Goal: Task Accomplishment & Management: Use online tool/utility

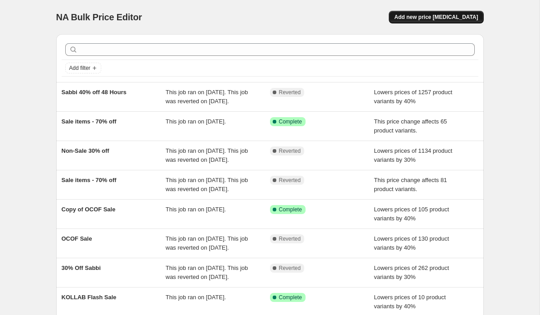
click at [443, 15] on span "Add new price [MEDICAL_DATA]" at bounding box center [436, 17] width 84 height 7
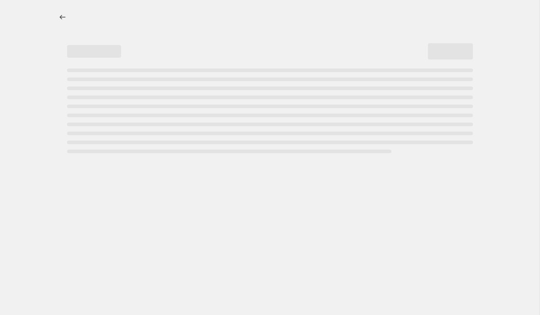
select select "percentage"
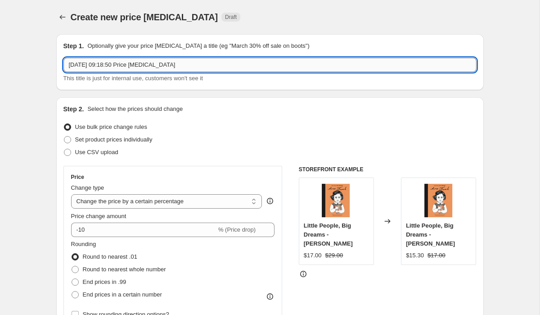
click at [274, 69] on input "[DATE] 09:18:50 Price [MEDICAL_DATA]" at bounding box center [269, 65] width 413 height 14
type input "30% Off 30 Hours"
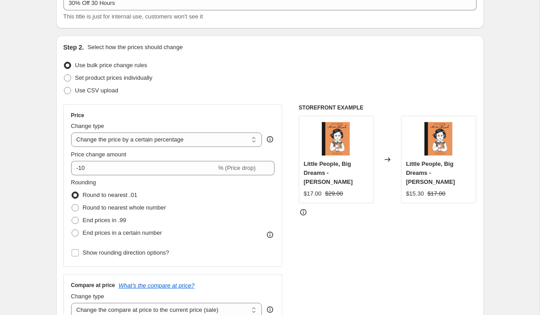
scroll to position [85, 0]
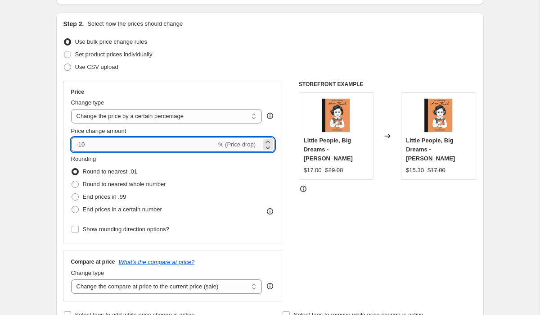
click at [113, 142] on input "-10" at bounding box center [143, 144] width 145 height 14
type input "-1"
type input "-30"
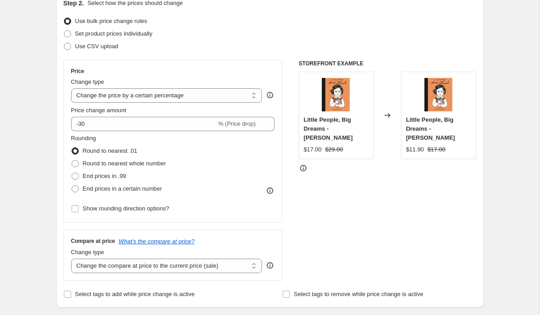
scroll to position [107, 0]
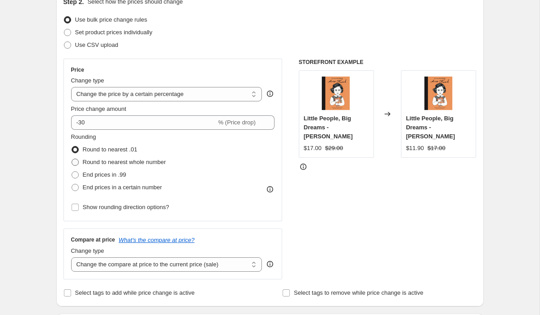
click at [77, 160] on span at bounding box center [75, 161] width 7 height 7
click at [72, 159] on input "Round to nearest whole number" at bounding box center [72, 158] width 0 height 0
radio input "true"
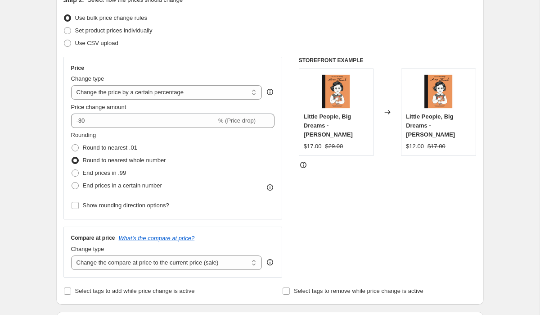
scroll to position [110, 0]
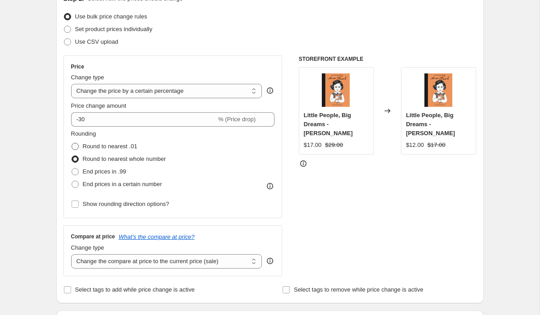
click at [75, 145] on span at bounding box center [75, 146] width 7 height 7
click at [72, 143] on input "Round to nearest .01" at bounding box center [72, 143] width 0 height 0
radio input "true"
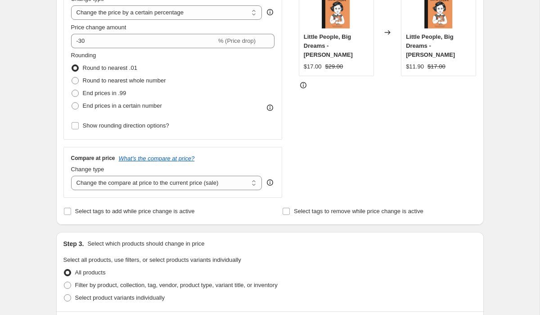
scroll to position [196, 0]
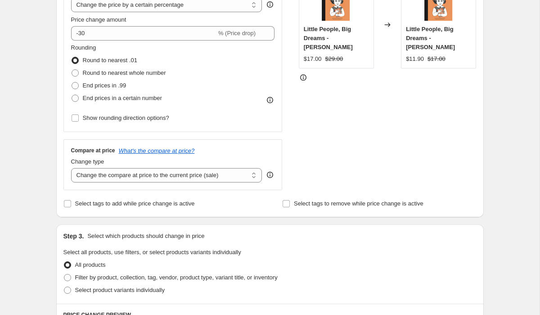
click at [271, 173] on icon at bounding box center [270, 174] width 9 height 9
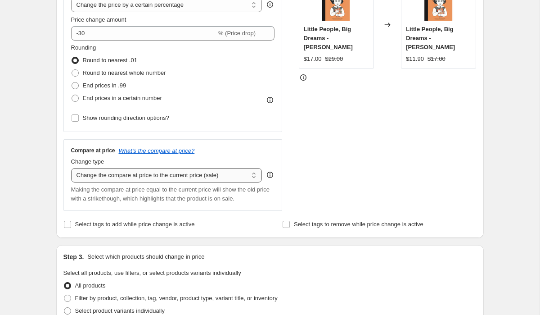
click at [252, 173] on select "Change the compare at price to the current price (sale) Change the compare at p…" at bounding box center [166, 175] width 191 height 14
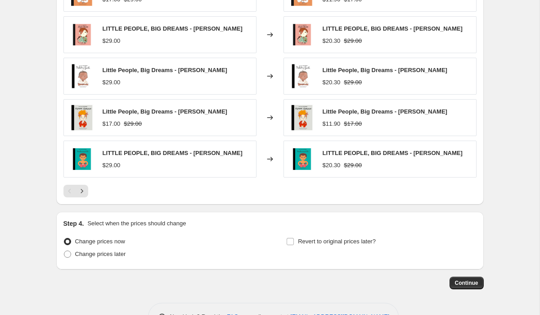
scroll to position [487, 0]
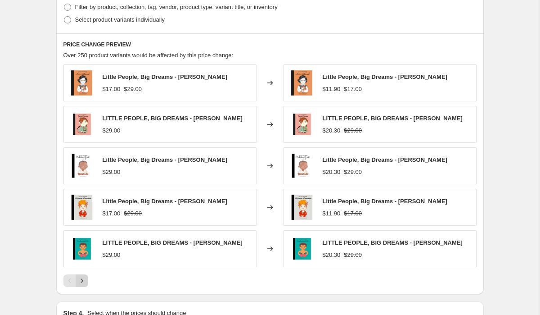
click at [81, 279] on icon "Next" at bounding box center [81, 280] width 9 height 9
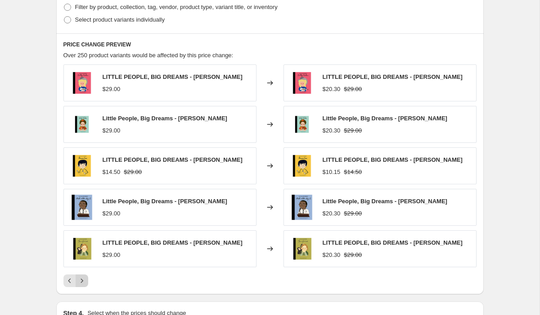
click at [81, 279] on icon "Next" at bounding box center [81, 280] width 9 height 9
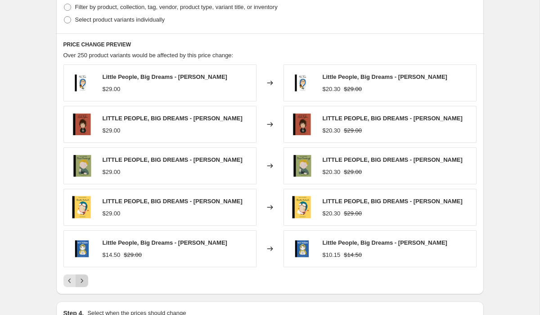
click at [83, 279] on button "Next" at bounding box center [82, 280] width 13 height 13
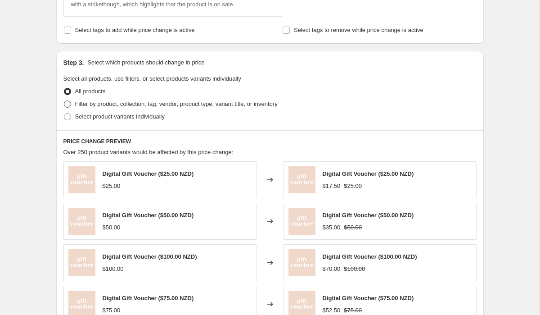
scroll to position [413, 0]
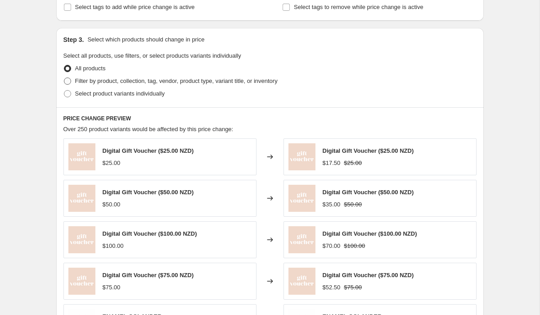
click at [101, 84] on span "Filter by product, collection, tag, vendor, product type, variant title, or inv…" at bounding box center [176, 80] width 203 height 7
click at [64, 78] on input "Filter by product, collection, tag, vendor, product type, variant title, or inv…" at bounding box center [64, 77] width 0 height 0
radio input "true"
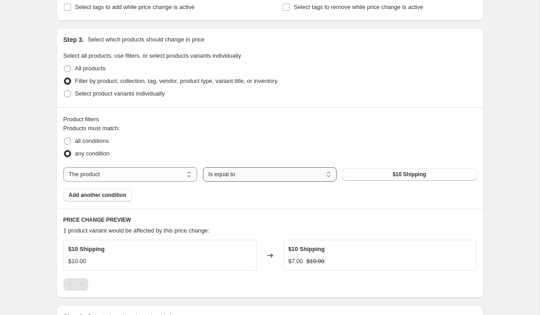
click at [218, 176] on select "Is equal to Is not equal to" at bounding box center [270, 174] width 134 height 14
select select "not_equal"
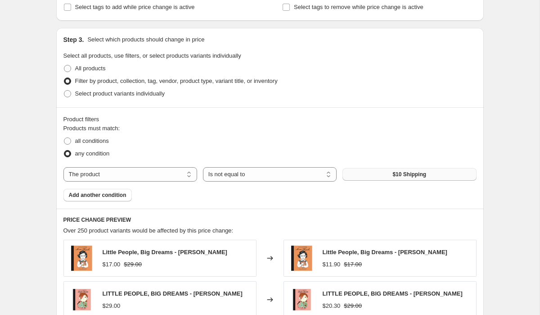
click at [383, 175] on button "$10 Shipping" at bounding box center [410, 174] width 134 height 13
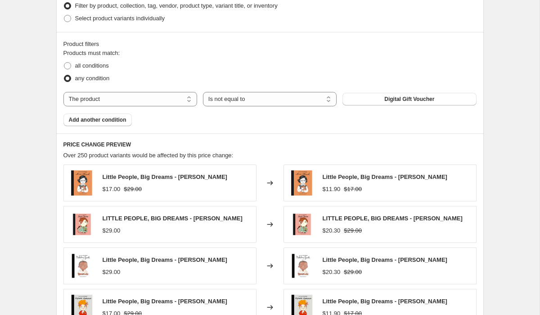
scroll to position [489, 0]
click at [93, 63] on span "all conditions" at bounding box center [92, 65] width 34 height 7
click at [64, 62] on input "all conditions" at bounding box center [64, 62] width 0 height 0
radio input "true"
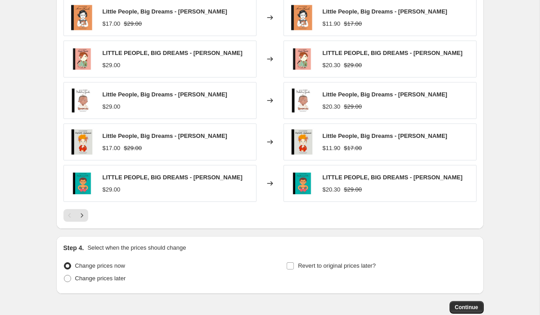
scroll to position [692, 0]
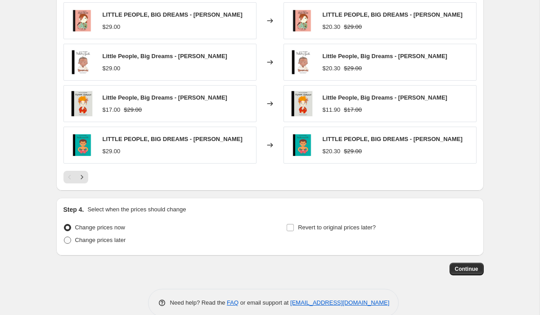
click at [111, 240] on span "Change prices later" at bounding box center [100, 239] width 51 height 7
click at [64, 237] on input "Change prices later" at bounding box center [64, 236] width 0 height 0
radio input "true"
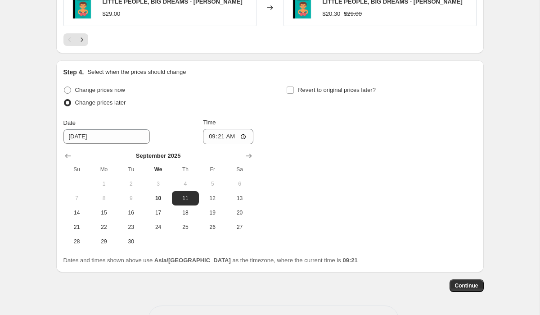
scroll to position [838, 0]
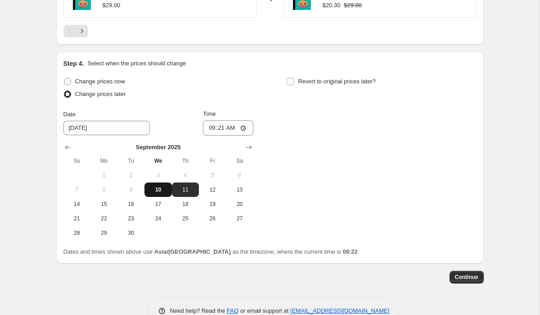
click at [162, 188] on span "10" at bounding box center [158, 189] width 20 height 7
type input "[DATE]"
click at [209, 130] on input "09:21" at bounding box center [228, 127] width 50 height 15
click at [225, 128] on input "10:21" at bounding box center [228, 127] width 50 height 15
click at [217, 126] on input "10:21" at bounding box center [228, 127] width 50 height 15
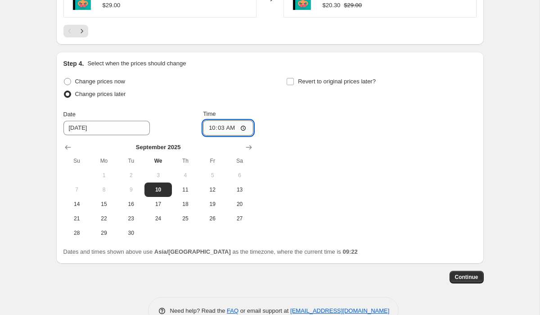
type input "10:30"
click at [306, 103] on div "Change prices now Change prices later Date [DATE] Time 10:[DATE] Mo Tu We Th Fr…" at bounding box center [269, 157] width 413 height 165
click at [292, 79] on input "Revert to original prices later?" at bounding box center [290, 81] width 7 height 7
checkbox input "true"
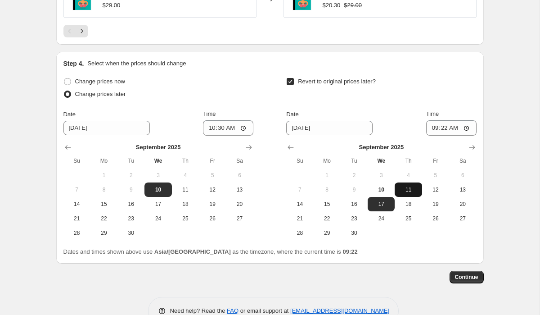
click at [406, 189] on span "11" at bounding box center [408, 189] width 20 height 7
type input "[DATE]"
click at [433, 128] on input "09:22" at bounding box center [451, 127] width 50 height 15
click at [444, 131] on input "18:30" at bounding box center [451, 127] width 50 height 15
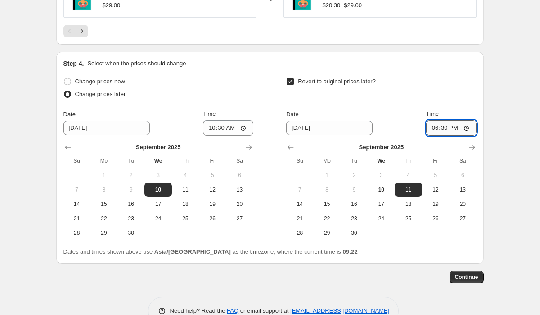
type input "18:00"
click at [462, 276] on span "Continue" at bounding box center [466, 276] width 23 height 7
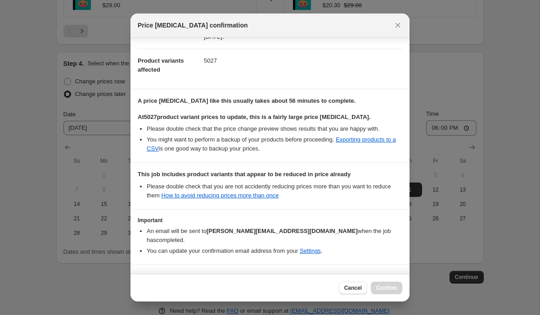
scroll to position [112, 0]
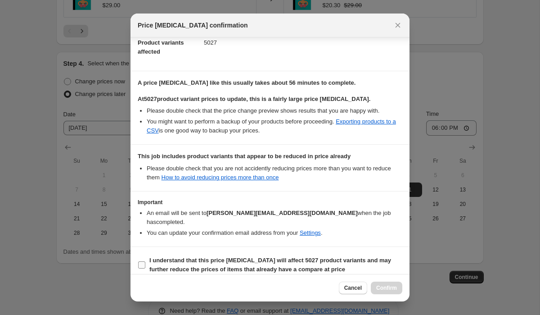
click at [142, 261] on input "I understand that this price [MEDICAL_DATA] will affect 5027 product variants a…" at bounding box center [141, 264] width 7 height 7
checkbox input "true"
click at [316, 229] on link "Settings" at bounding box center [310, 232] width 21 height 7
click at [388, 285] on span "Confirm" at bounding box center [386, 287] width 21 height 7
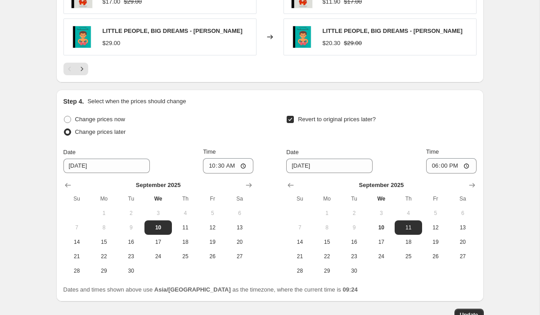
scroll to position [916, 0]
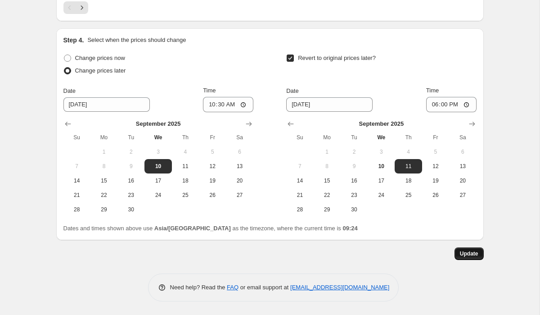
click at [463, 255] on span "Update" at bounding box center [469, 253] width 18 height 7
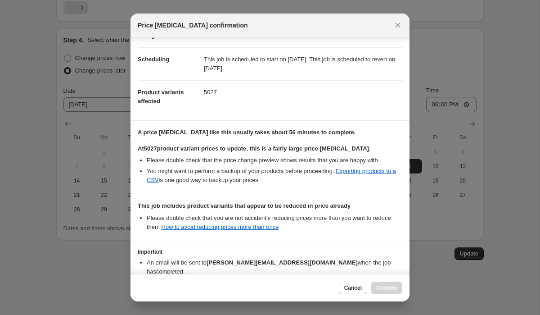
scroll to position [112, 0]
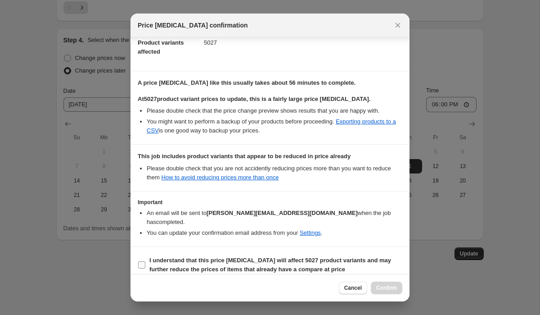
click at [144, 261] on input "I understand that this price [MEDICAL_DATA] will affect 5027 product variants a…" at bounding box center [141, 264] width 7 height 7
checkbox input "true"
click at [375, 287] on button "Confirm" at bounding box center [387, 287] width 32 height 13
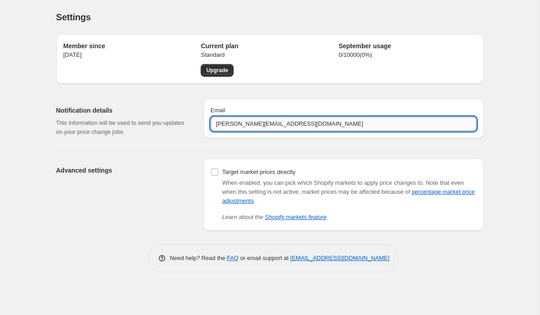
click at [232, 123] on input "[PERSON_NAME][EMAIL_ADDRESS][DOMAIN_NAME]" at bounding box center [344, 124] width 266 height 14
type input "[EMAIL_ADDRESS][DOMAIN_NAME]"
